Goal: Task Accomplishment & Management: Complete application form

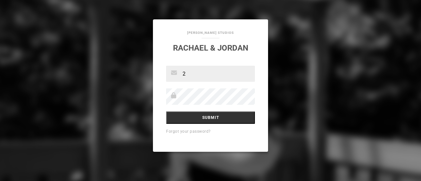
type input "[EMAIL_ADDRESS][DOMAIN_NAME]"
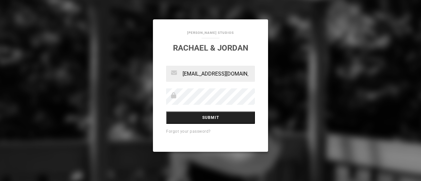
click at [208, 123] on input "Submit" at bounding box center [210, 117] width 89 height 12
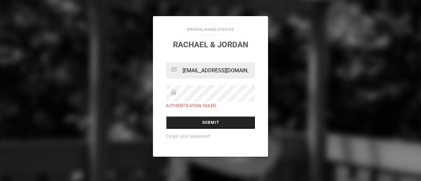
click at [212, 119] on input "Submit" at bounding box center [210, 122] width 89 height 12
